Goal: Task Accomplishment & Management: Manage account settings

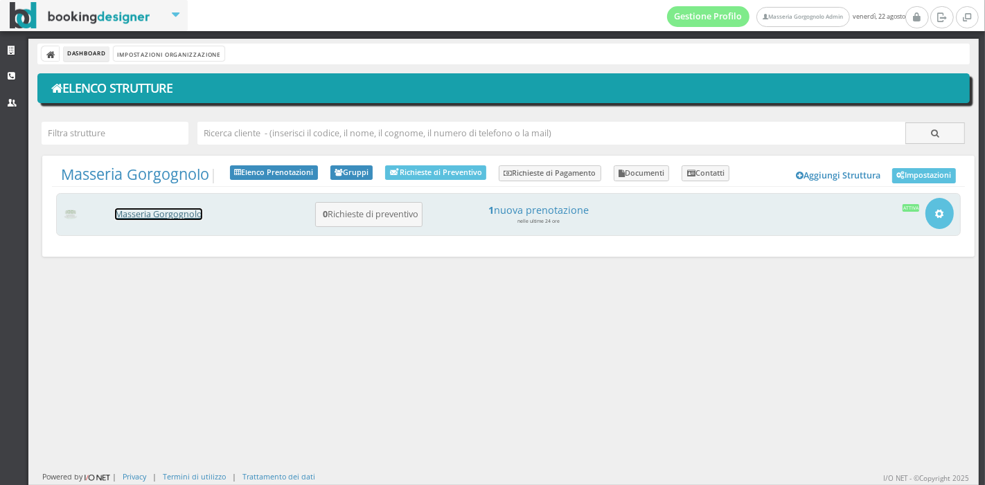
click at [151, 218] on link "Masseria Gorgognolo" at bounding box center [158, 214] width 87 height 12
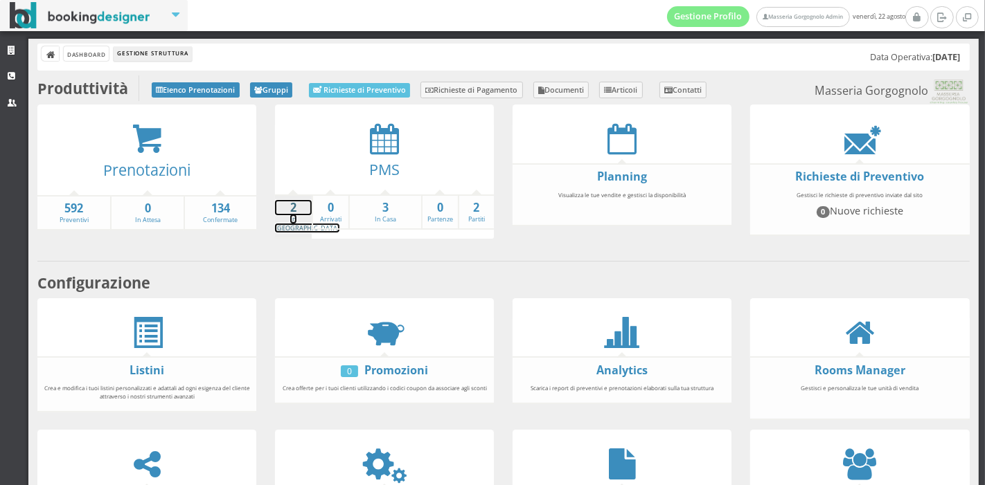
click at [287, 208] on strong "2" at bounding box center [293, 208] width 37 height 16
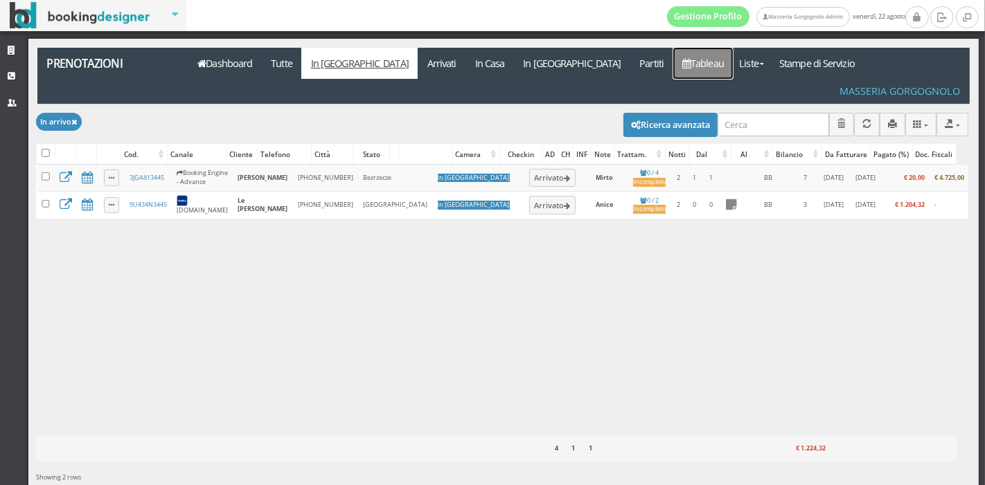
click at [673, 57] on link "Tableau" at bounding box center [703, 63] width 60 height 31
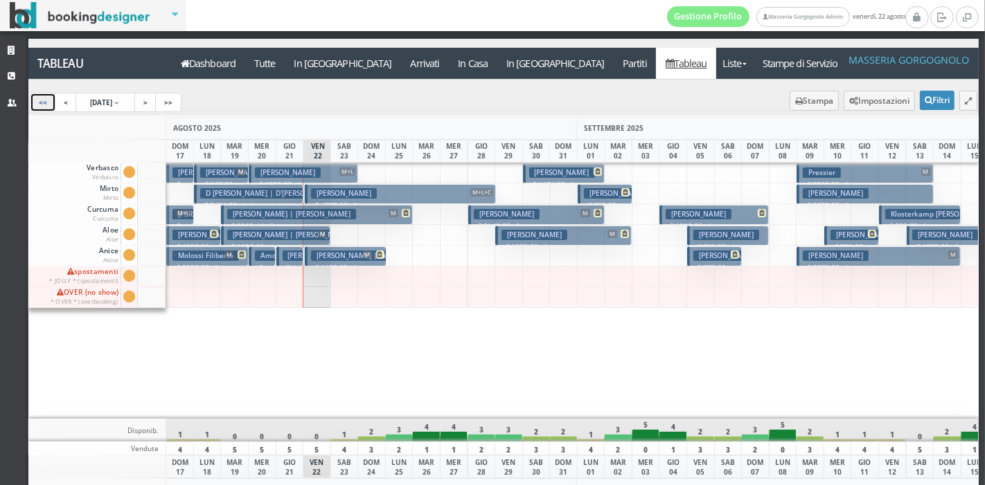
click at [51, 100] on link "<<" at bounding box center [43, 102] width 26 height 19
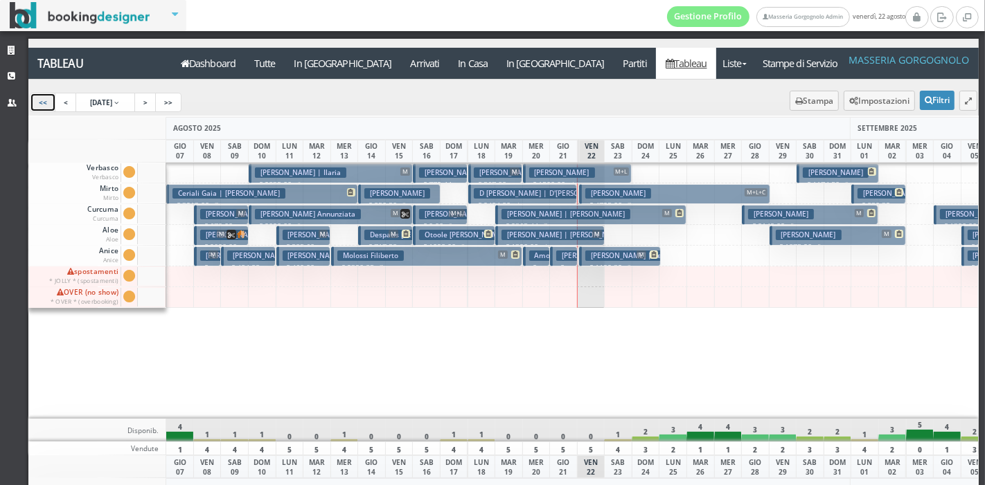
click at [305, 194] on button "Ceriali Gaia | Marinoni Serena € 3213.00 7 notti 3 Adulti" at bounding box center [261, 194] width 191 height 20
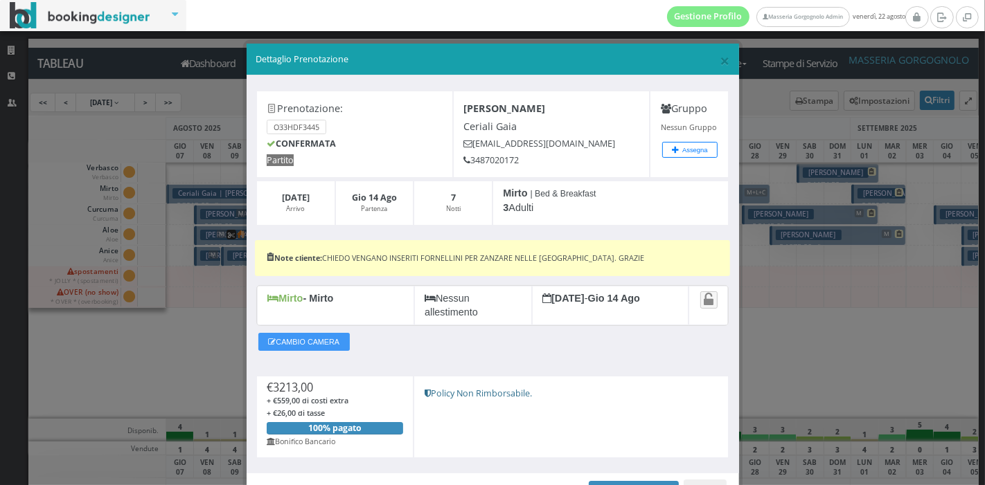
scroll to position [80, 0]
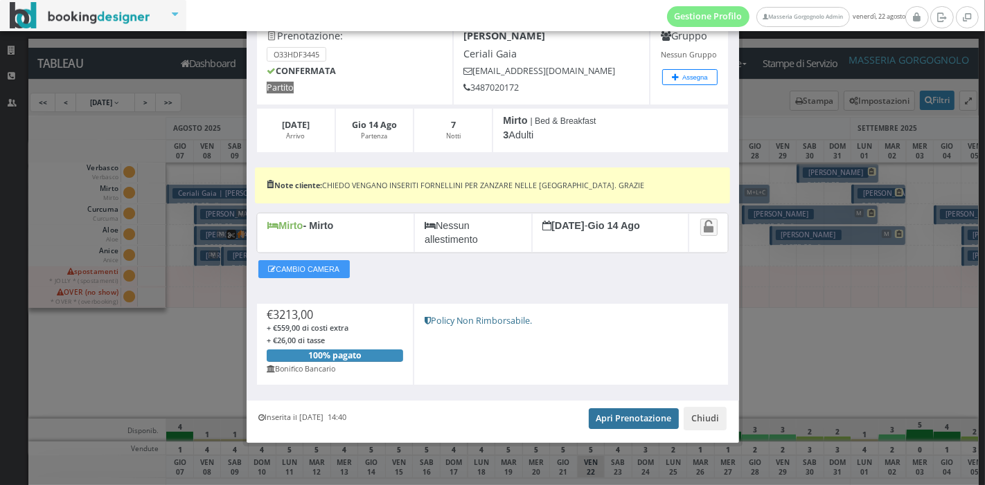
click at [611, 425] on link "Apri Prenotazione" at bounding box center [634, 419] width 91 height 21
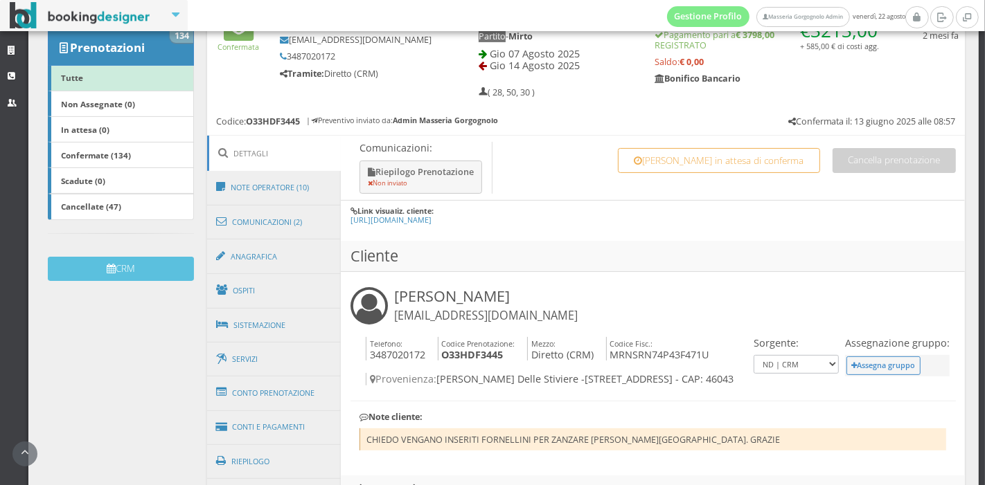
scroll to position [231, 0]
drag, startPoint x: 290, startPoint y: 276, endPoint x: 248, endPoint y: 300, distance: 48.7
click at [248, 300] on link "Ospiti" at bounding box center [274, 290] width 134 height 36
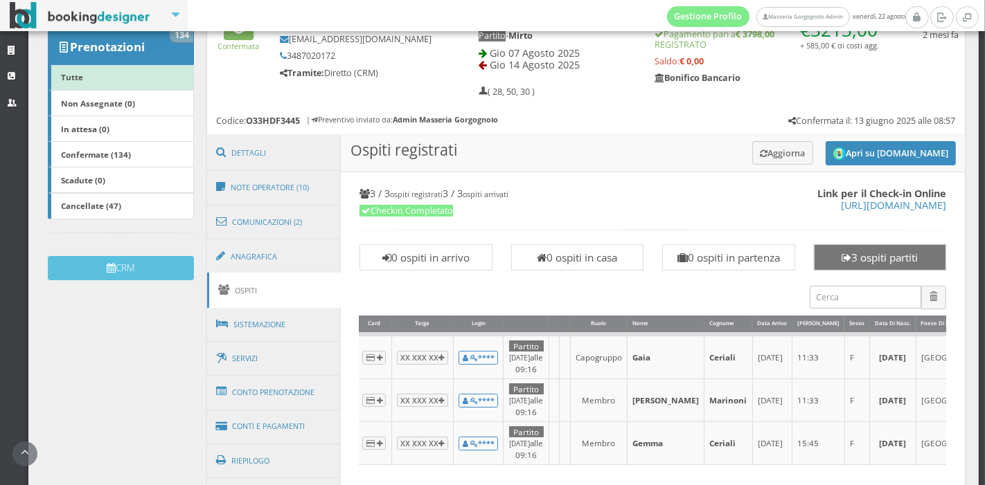
scroll to position [0, 0]
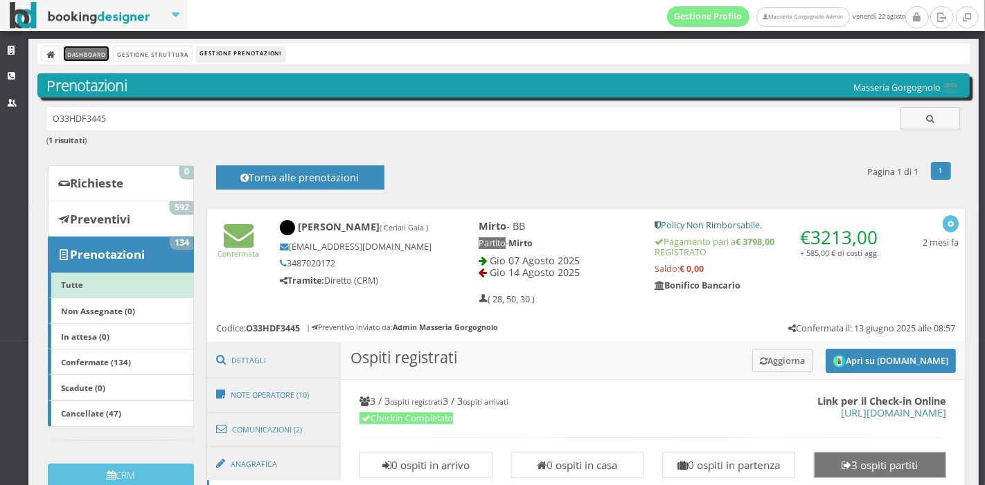
click at [89, 53] on link "Dashboard" at bounding box center [86, 53] width 45 height 15
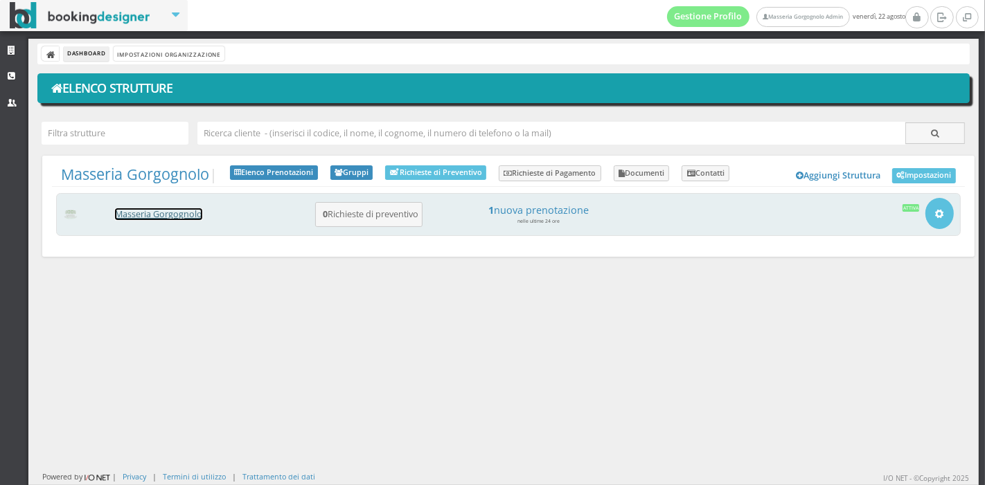
click at [158, 216] on link "Masseria Gorgognolo" at bounding box center [158, 214] width 87 height 12
click at [160, 217] on link "Masseria Gorgognolo" at bounding box center [158, 214] width 87 height 12
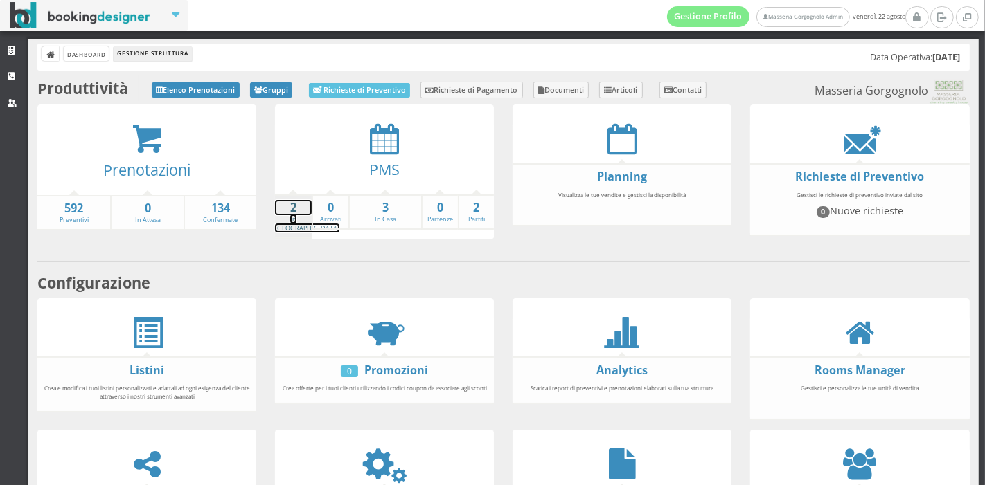
click at [301, 208] on strong "2" at bounding box center [293, 208] width 37 height 16
